Goal: Task Accomplishment & Management: Manage account settings

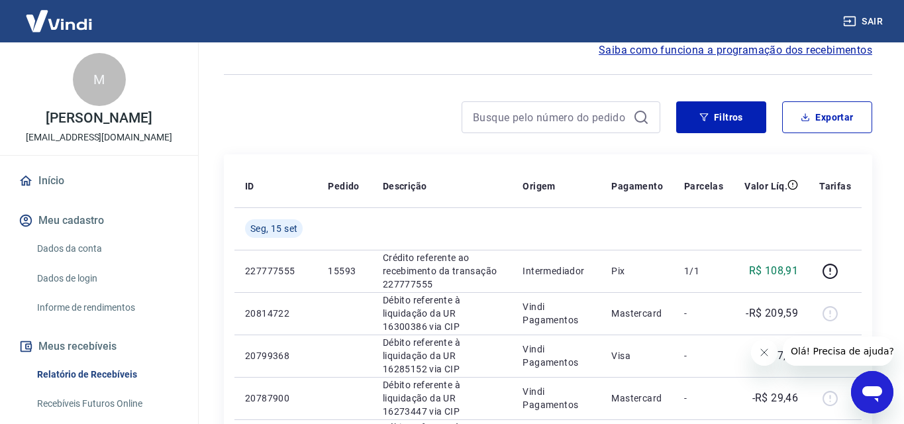
scroll to position [129, 0]
click at [728, 132] on button "Filtros" at bounding box center [721, 117] width 90 height 32
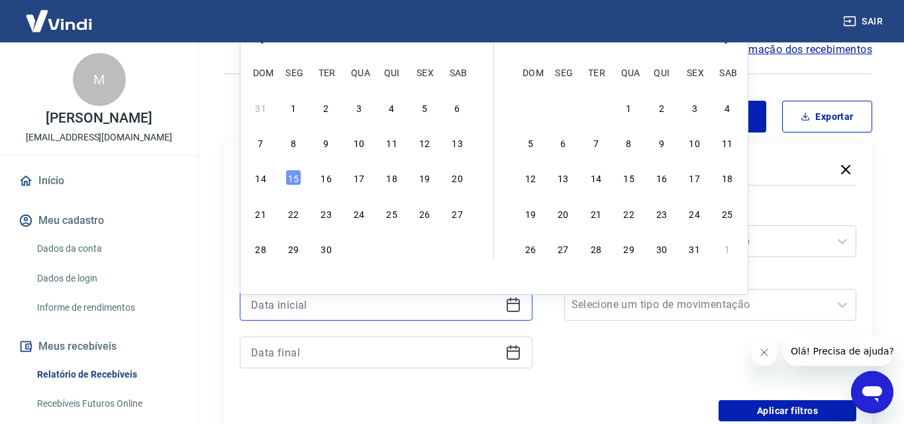
click at [388, 315] on input at bounding box center [375, 305] width 249 height 20
click at [298, 141] on div "8" at bounding box center [293, 142] width 16 height 16
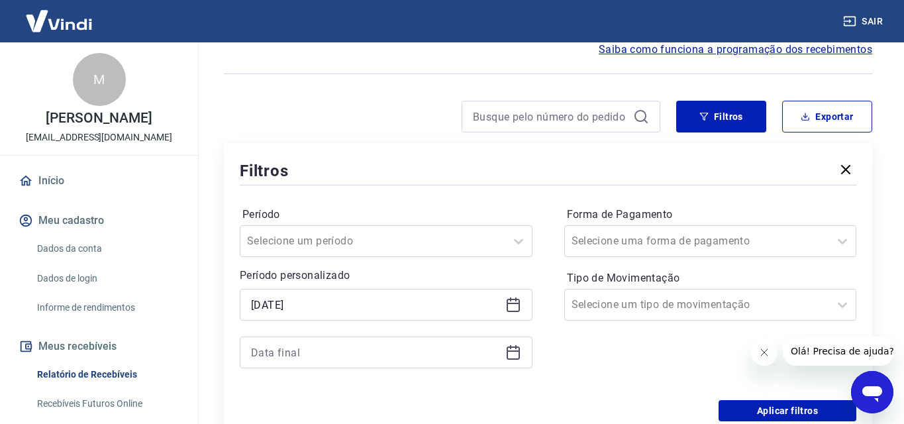
type input "[DATE]"
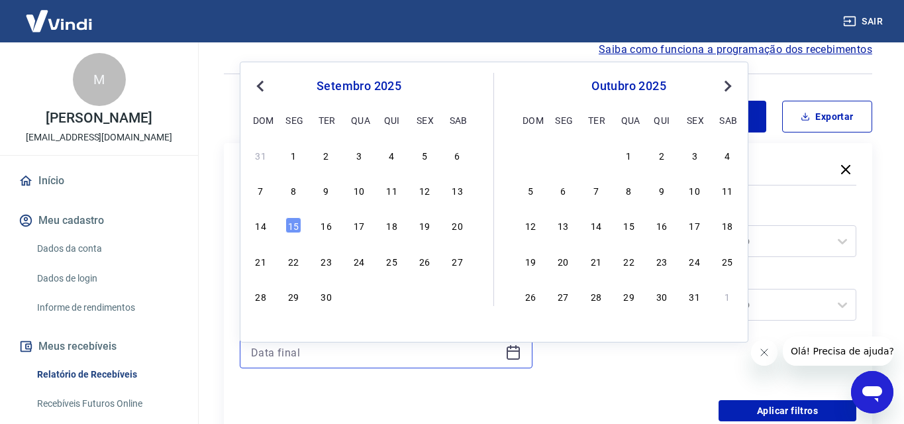
click at [349, 360] on input at bounding box center [375, 352] width 249 height 20
click at [287, 215] on div "31 1 2 3 4 5 6 7 8 9 10 11 12 13 14 15 16 17 18 19 20 21 22 23 24 25 26 27 28 2…" at bounding box center [359, 225] width 216 height 160
click at [289, 221] on div "15" at bounding box center [293, 225] width 16 height 16
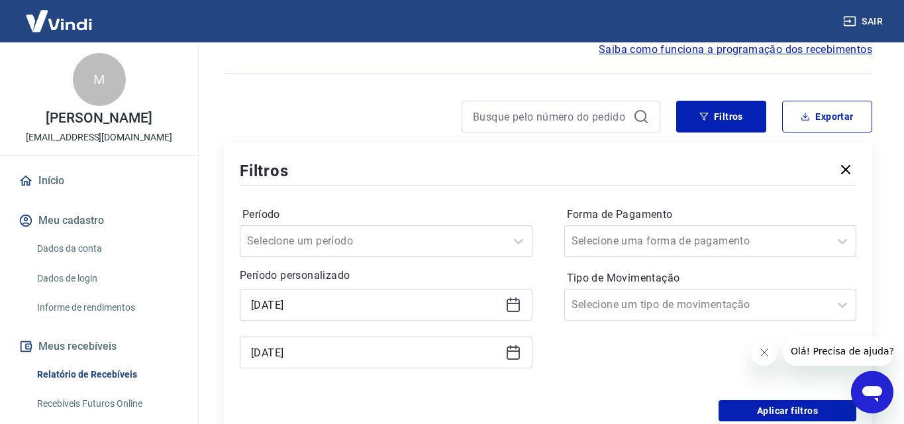
type input "[DATE]"
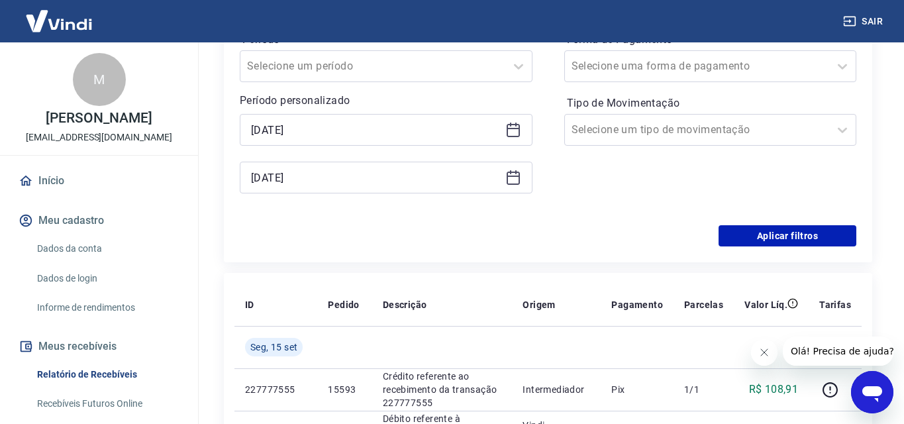
scroll to position [305, 0]
click at [781, 245] on button "Aplicar filtros" at bounding box center [788, 234] width 138 height 21
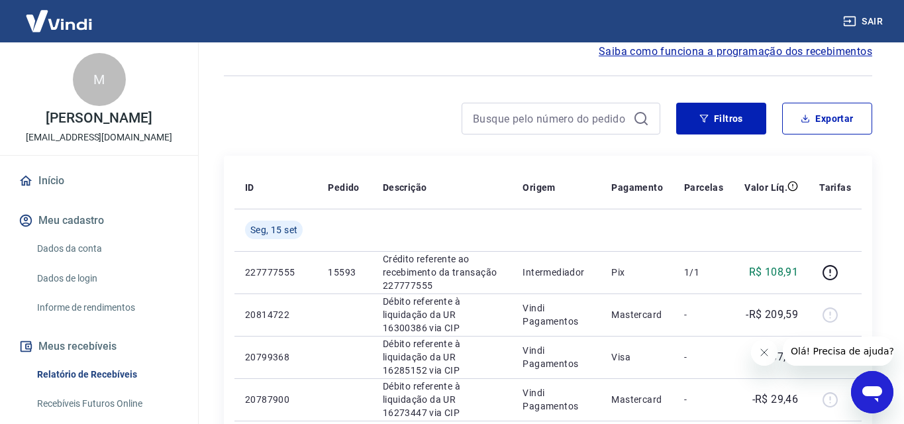
scroll to position [129, 0]
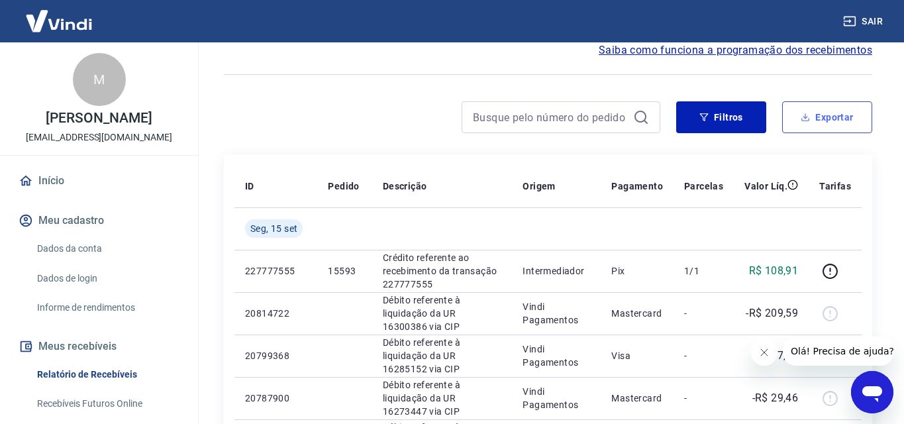
click at [814, 133] on button "Exportar" at bounding box center [827, 117] width 90 height 32
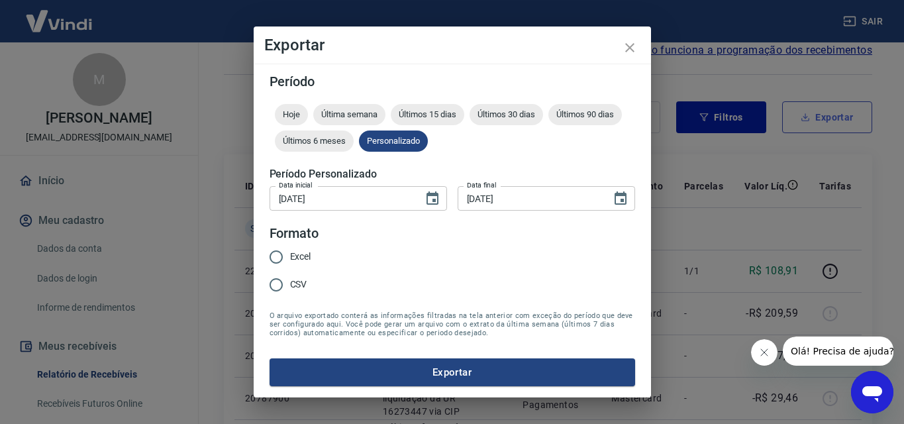
type input "[DATE]"
click at [277, 258] on input "Excel" at bounding box center [276, 257] width 28 height 28
radio input "true"
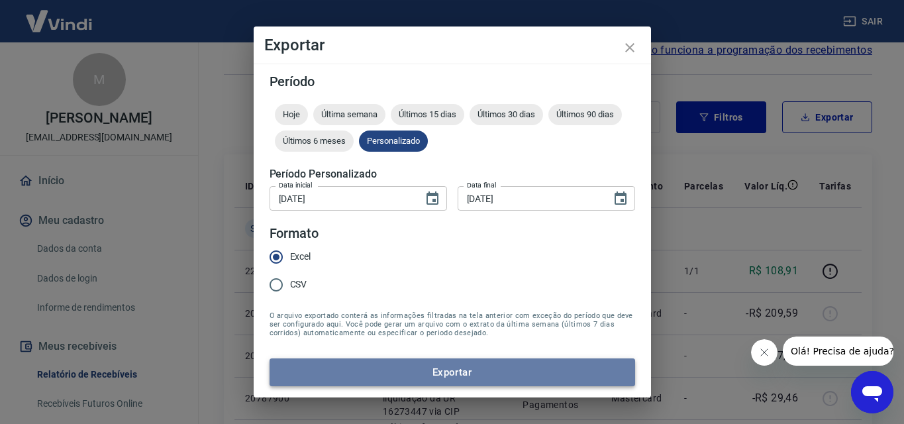
click at [450, 370] on button "Exportar" at bounding box center [453, 372] width 366 height 28
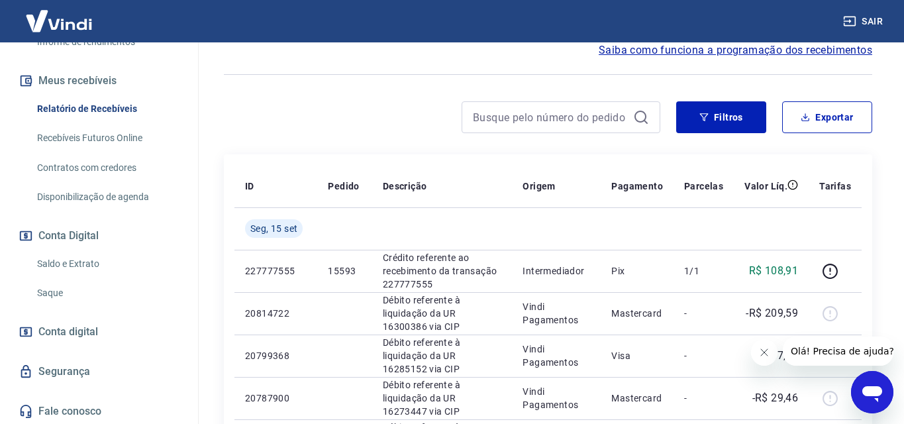
scroll to position [264, 0]
click at [60, 259] on link "Saldo e Extrato" at bounding box center [107, 265] width 150 height 27
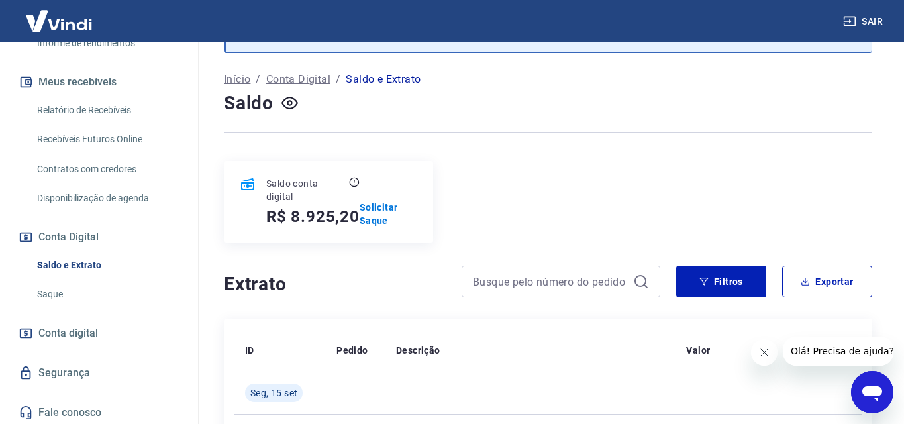
scroll to position [62, 0]
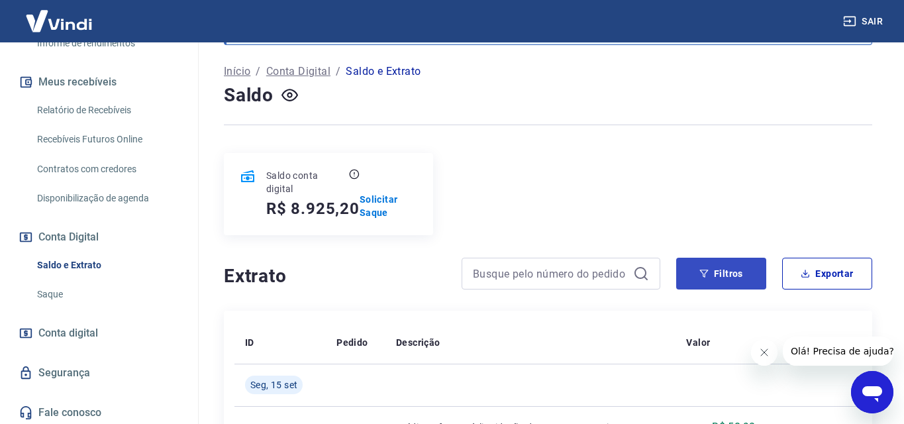
click at [723, 271] on button "Filtros" at bounding box center [721, 274] width 90 height 32
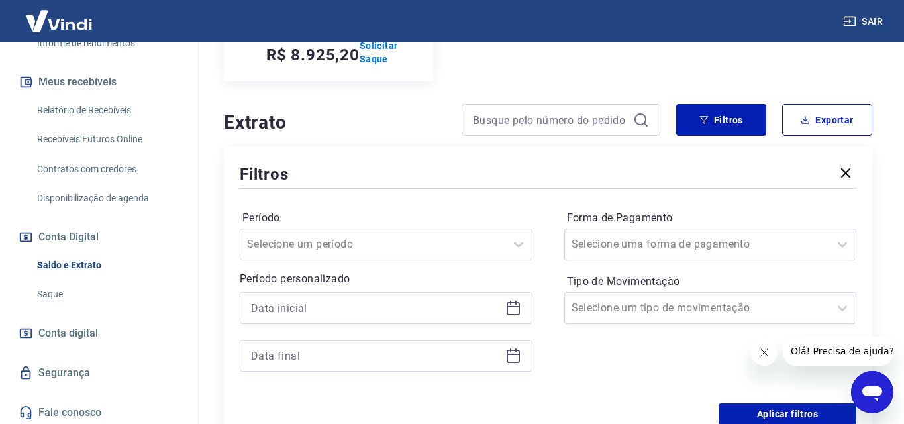
scroll to position [213, 0]
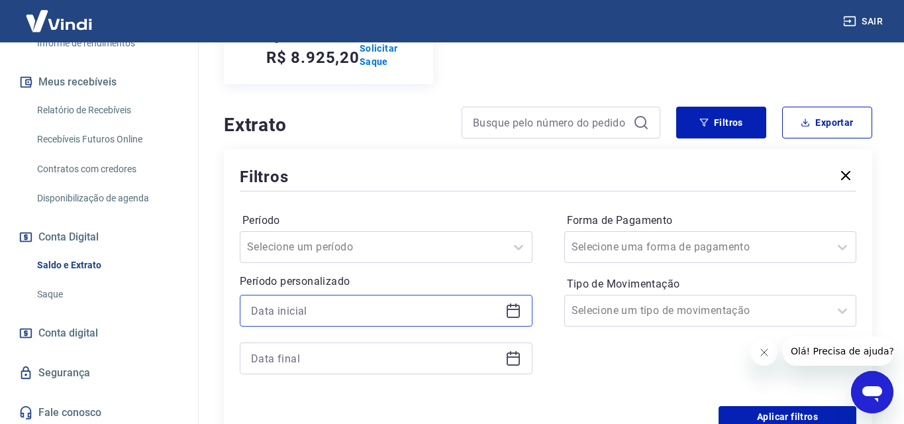
click at [315, 309] on input at bounding box center [375, 311] width 249 height 20
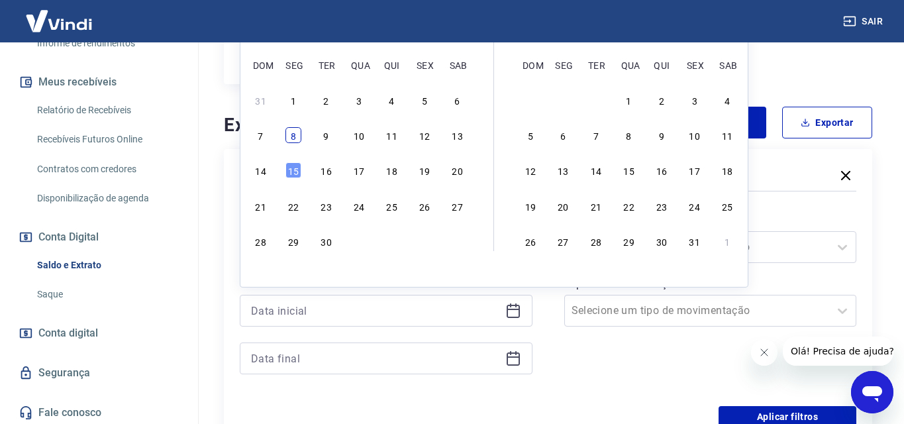
click at [292, 138] on div "8" at bounding box center [293, 135] width 16 height 16
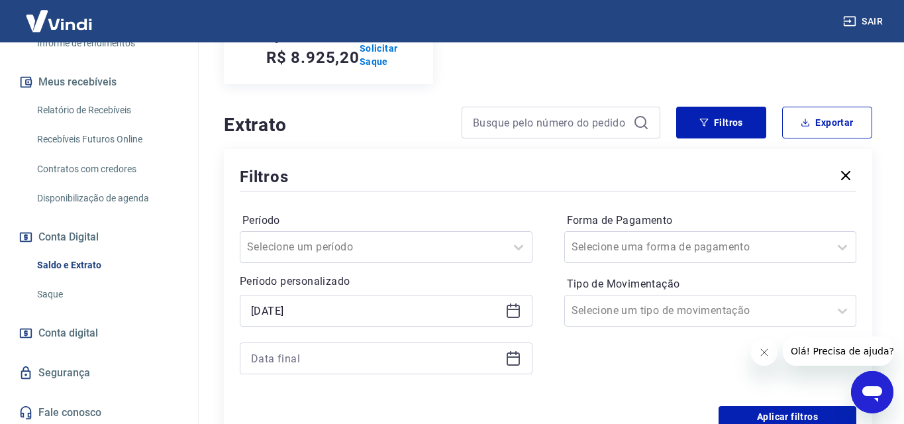
type input "[DATE]"
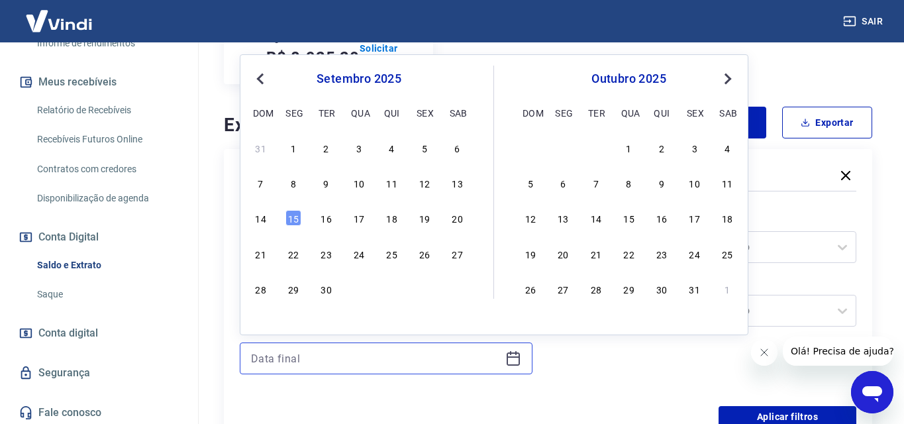
click at [313, 353] on input at bounding box center [375, 358] width 249 height 20
click at [286, 215] on div "15" at bounding box center [293, 218] width 16 height 16
type input "[DATE]"
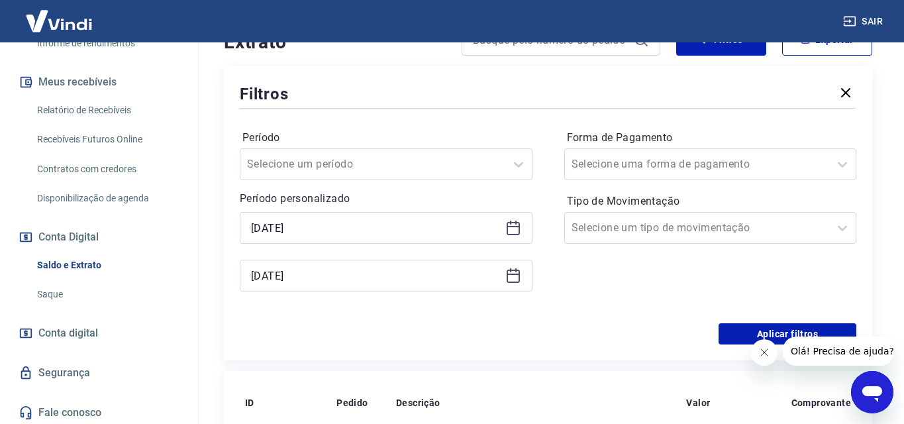
scroll to position [299, 0]
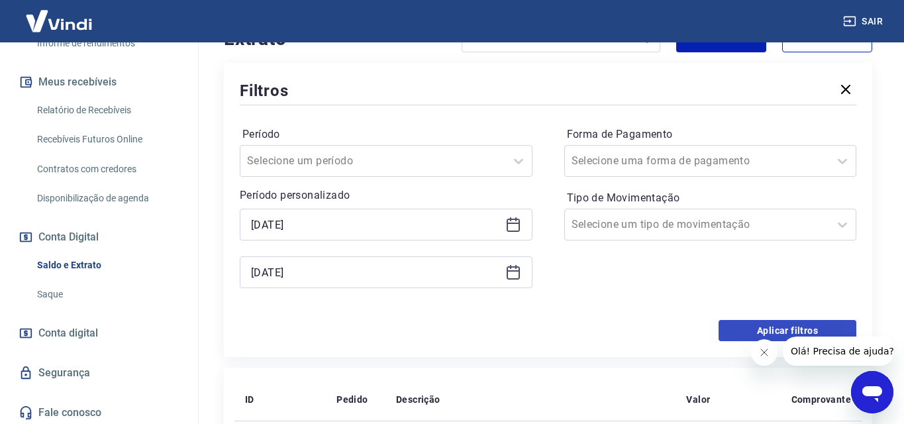
click at [731, 334] on button "Aplicar filtros" at bounding box center [788, 330] width 138 height 21
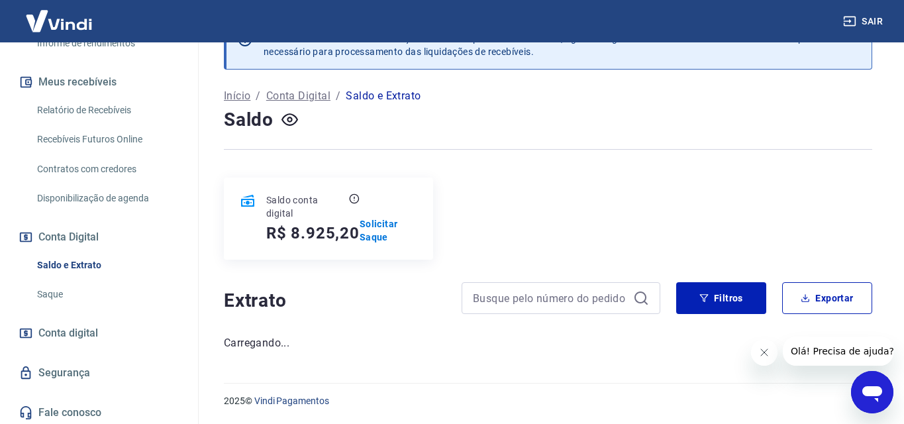
scroll to position [38, 0]
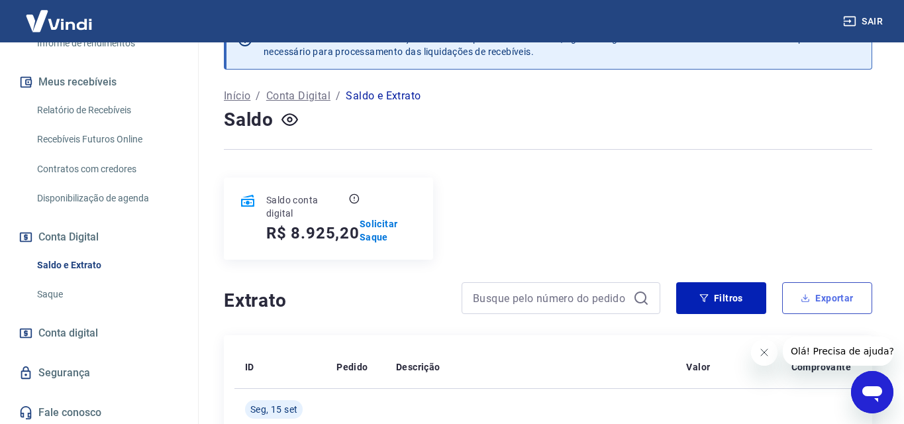
click at [833, 297] on button "Exportar" at bounding box center [827, 298] width 90 height 32
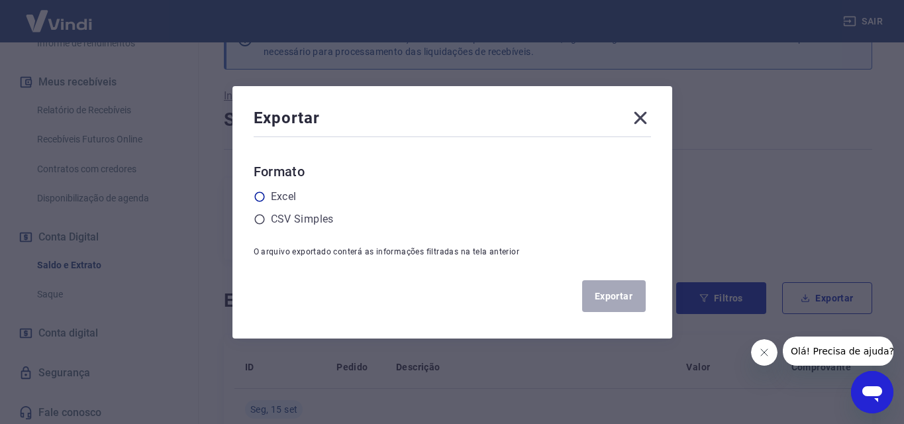
click at [291, 197] on label "Excel" at bounding box center [284, 197] width 26 height 16
click at [0, 0] on input "radio" at bounding box center [0, 0] width 0 height 0
click at [624, 299] on button "Exportar" at bounding box center [614, 296] width 64 height 32
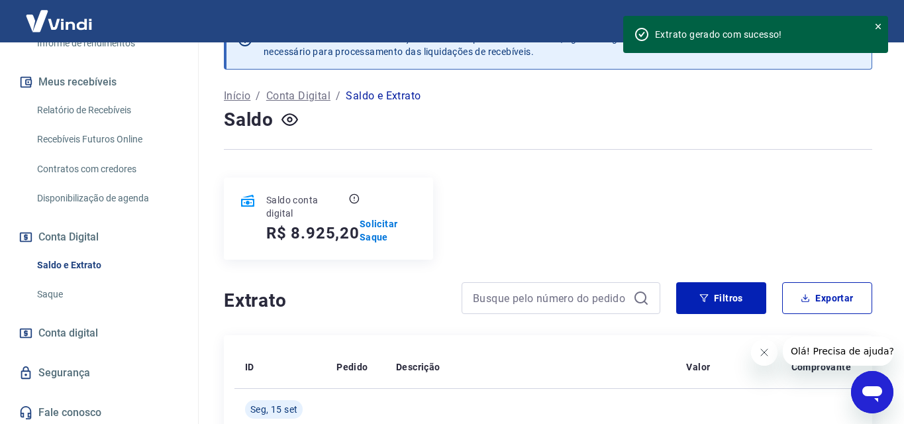
click at [880, 28] on icon at bounding box center [878, 26] width 9 height 9
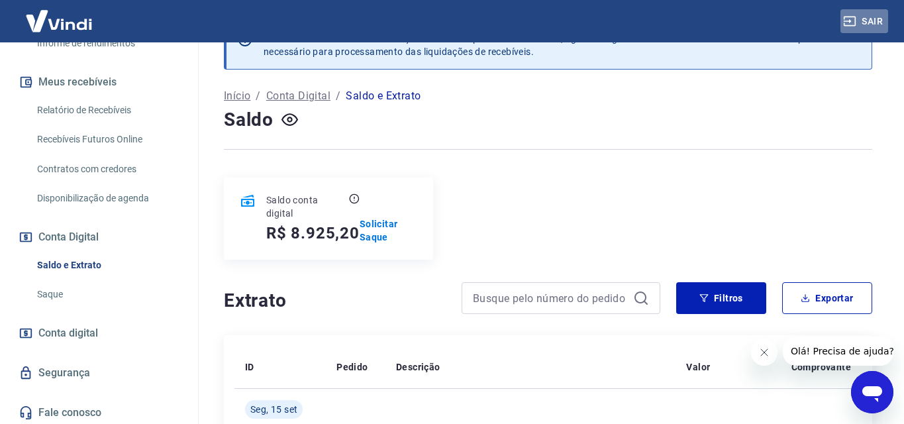
click at [876, 22] on button "Sair" at bounding box center [865, 21] width 48 height 25
